Goal: Navigation & Orientation: Find specific page/section

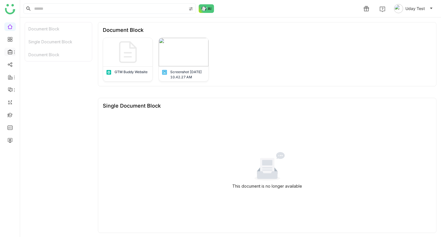
drag, startPoint x: 8, startPoint y: 48, endPoint x: 10, endPoint y: 51, distance: 3.3
click at [10, 51] on li at bounding box center [9, 52] width 11 height 9
click at [10, 52] on span at bounding box center [9, 52] width 3 height 0
click at [33, 85] on link "Library" at bounding box center [39, 85] width 37 height 4
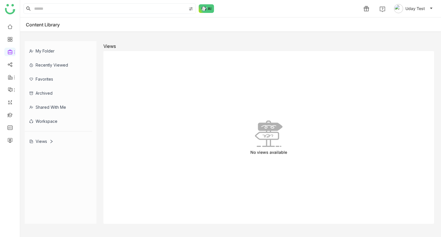
click at [44, 143] on div "Views" at bounding box center [41, 141] width 24 height 5
drag, startPoint x: 44, startPoint y: 143, endPoint x: 55, endPoint y: 139, distance: 11.6
click at [55, 139] on div "Views" at bounding box center [58, 141] width 67 height 14
drag, startPoint x: 259, startPoint y: 125, endPoint x: 371, endPoint y: 86, distance: 118.3
click at [371, 86] on div "No views available" at bounding box center [268, 137] width 331 height 173
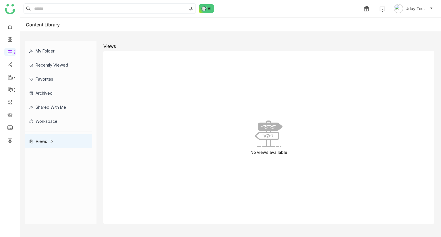
click at [372, 139] on div "No views available" at bounding box center [268, 137] width 331 height 173
click at [173, 78] on div "No views available" at bounding box center [268, 137] width 331 height 173
click at [41, 138] on div "Views" at bounding box center [58, 141] width 67 height 14
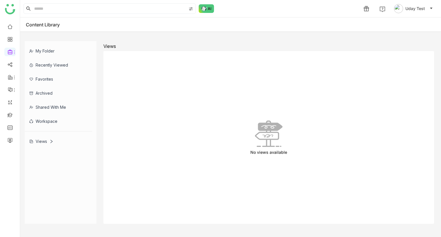
click at [44, 135] on div "Views" at bounding box center [58, 141] width 67 height 14
click at [34, 122] on div "Workspace" at bounding box center [58, 121] width 67 height 14
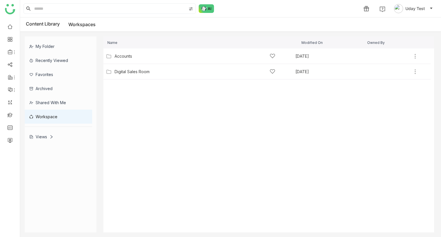
click at [39, 102] on div "Shared with me" at bounding box center [58, 103] width 67 height 14
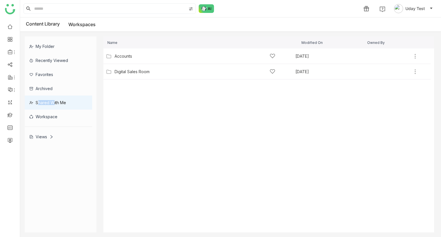
click at [39, 102] on div "Shared with me" at bounding box center [58, 103] width 67 height 14
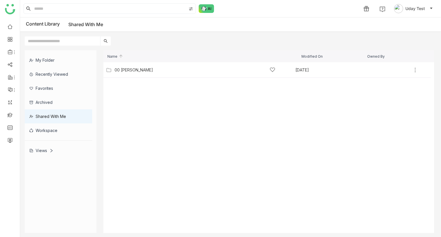
click at [177, 104] on cdk-virtual-scroll-viewport "00 Arif Folder Sep 9, 2025 Add" at bounding box center [268, 147] width 331 height 171
click at [42, 78] on div "Recently Viewed" at bounding box center [58, 74] width 67 height 14
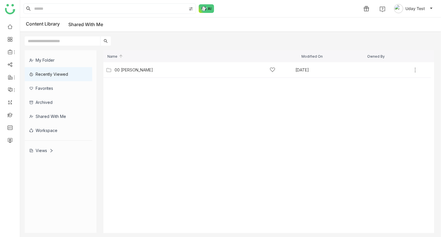
click at [42, 78] on div "Recently Viewed" at bounding box center [58, 74] width 67 height 14
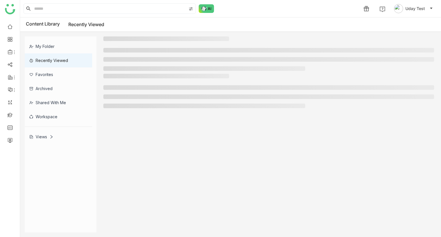
click at [42, 78] on div "Favorites" at bounding box center [58, 74] width 67 height 14
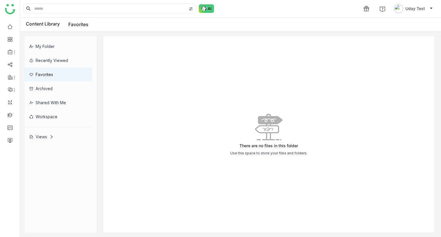
click at [43, 59] on div "Recently Viewed" at bounding box center [58, 60] width 67 height 14
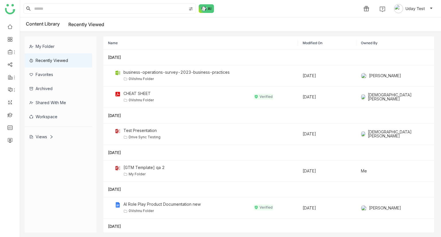
click at [49, 105] on div "Shared with me" at bounding box center [58, 103] width 67 height 14
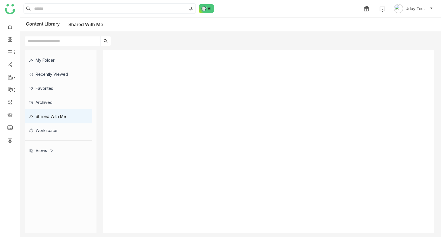
click at [49, 105] on div "Archived" at bounding box center [58, 102] width 67 height 14
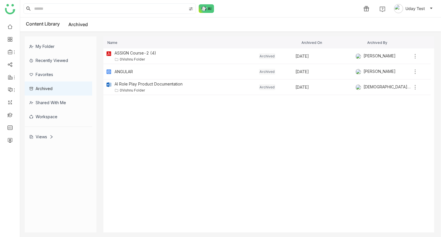
click at [44, 105] on div "Shared with me" at bounding box center [58, 103] width 67 height 14
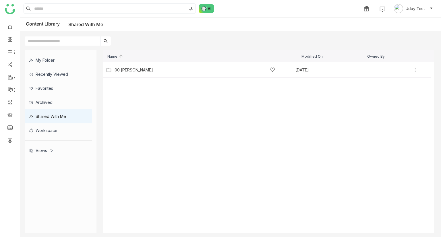
click at [167, 161] on cdk-virtual-scroll-viewport "00 Arif Folder Sep 9, 2025 Add" at bounding box center [268, 147] width 331 height 171
click at [32, 149] on icon at bounding box center [31, 150] width 3 height 3
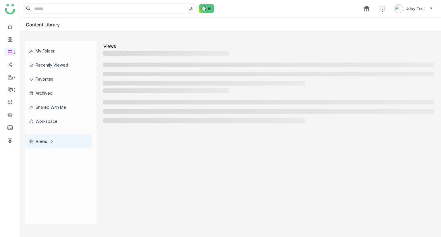
click at [32, 149] on gtmb-library-nav "My Folder Recently Viewed Favorites Archived Shared with me Workspace Views" at bounding box center [61, 132] width 72 height 183
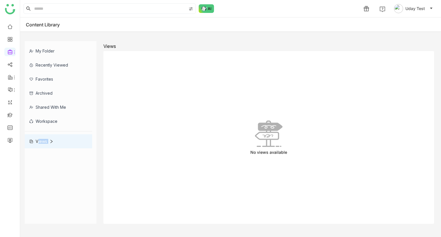
click at [32, 149] on gtmb-library-nav "My Folder Recently Viewed Favorites Archived Shared with me Workspace Views" at bounding box center [61, 132] width 72 height 183
click at [49, 104] on div "Shared with me" at bounding box center [58, 107] width 67 height 14
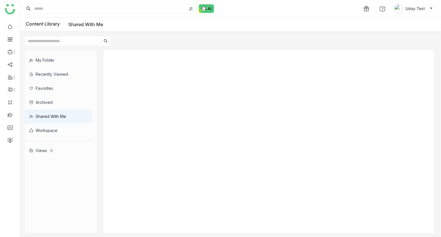
click at [49, 104] on div "Archived" at bounding box center [58, 102] width 67 height 14
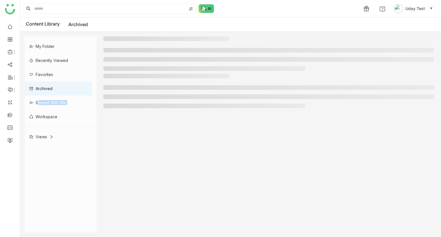
click at [49, 104] on div "Shared with me" at bounding box center [58, 103] width 67 height 14
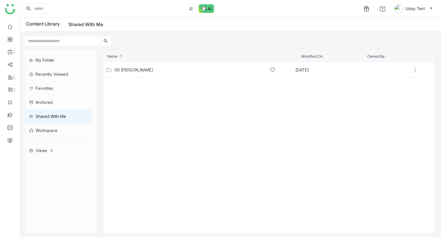
click at [63, 148] on div "Views" at bounding box center [58, 151] width 67 height 14
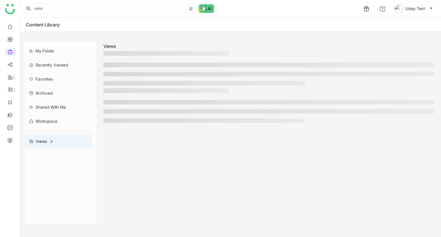
click at [63, 148] on gtmb-library-nav "My Folder Recently Viewed Favorites Archived Shared with me Workspace Views" at bounding box center [61, 132] width 72 height 183
